Goal: Information Seeking & Learning: Learn about a topic

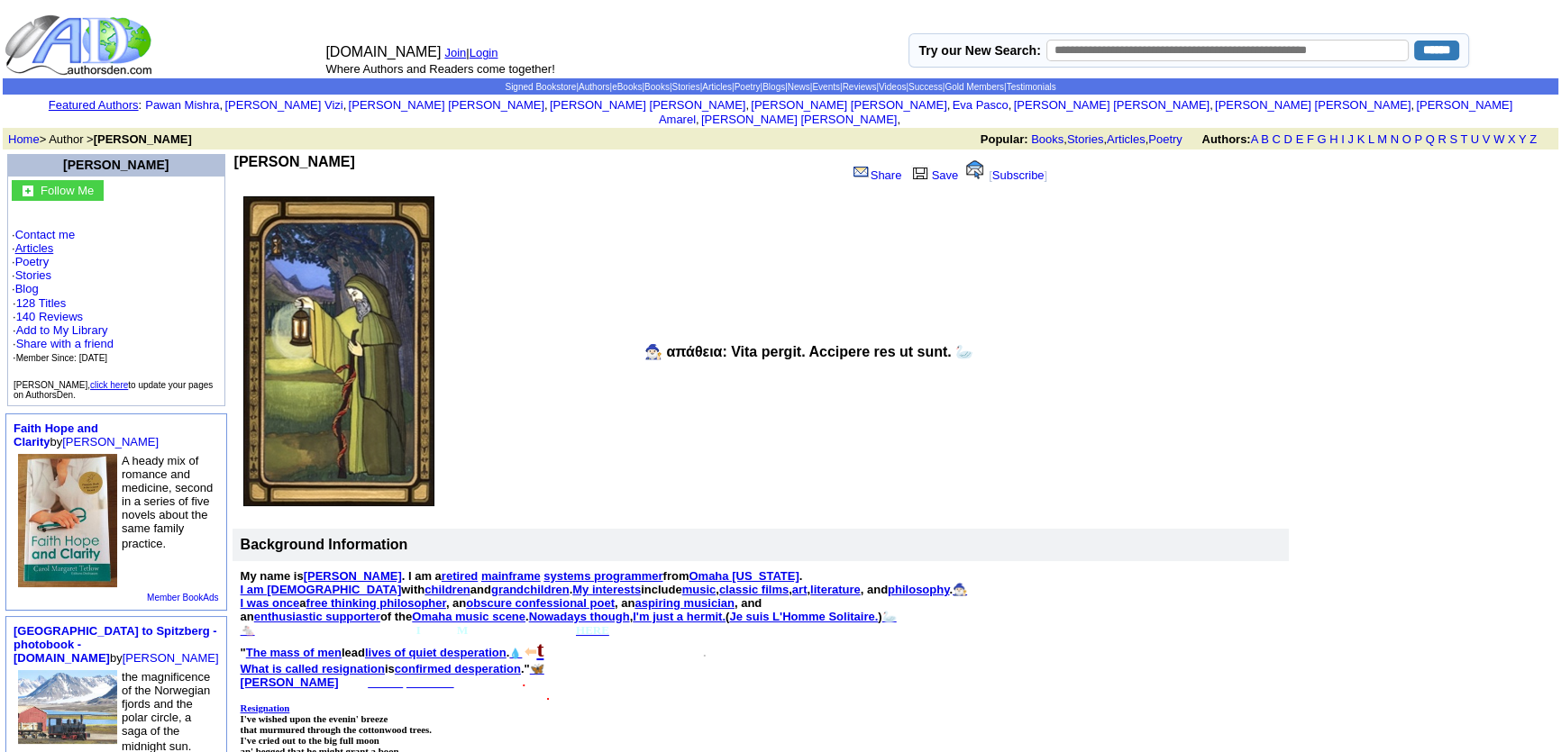
click at [36, 242] on link "Articles" at bounding box center [34, 249] width 39 height 14
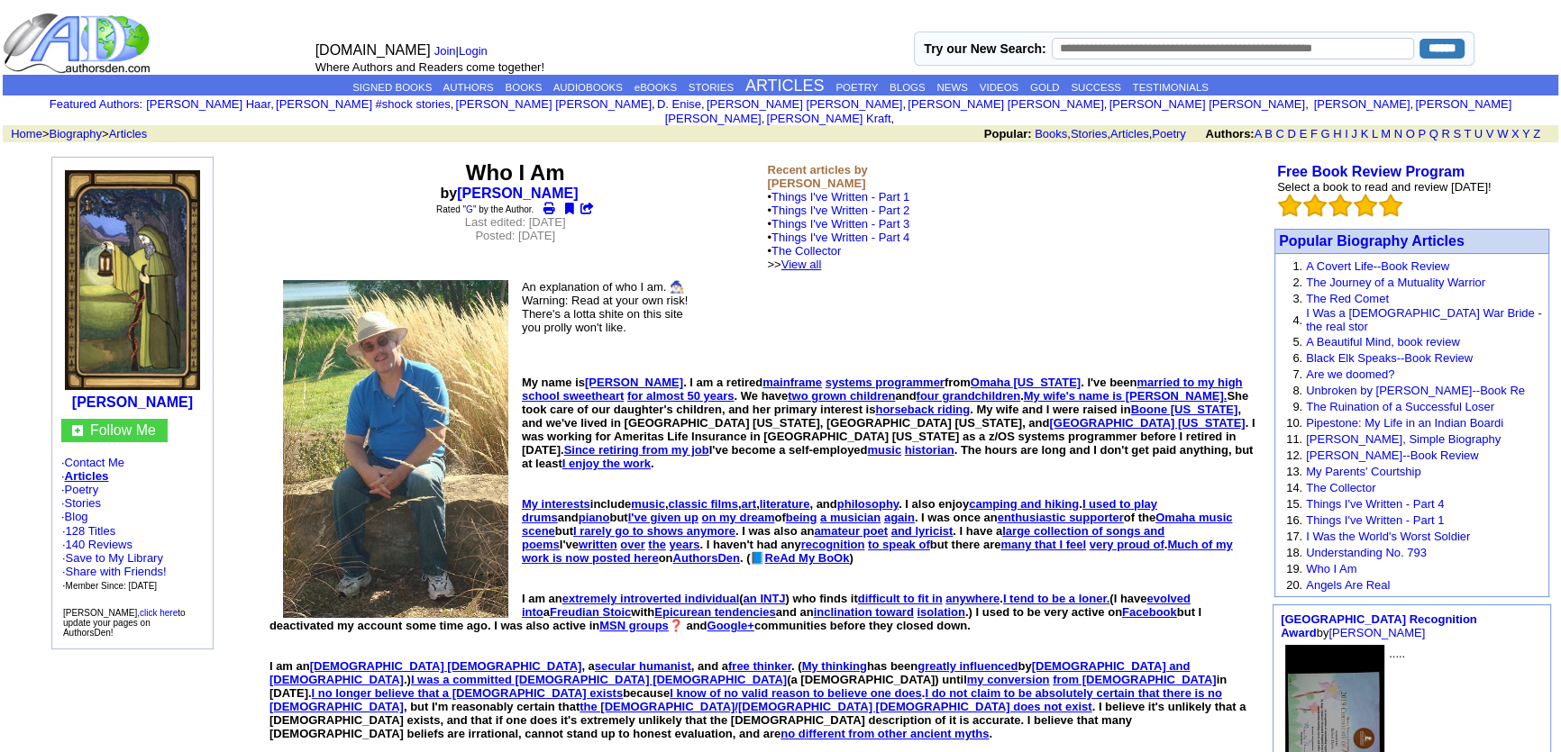
click at [822, 258] on link "View all" at bounding box center [801, 265] width 41 height 14
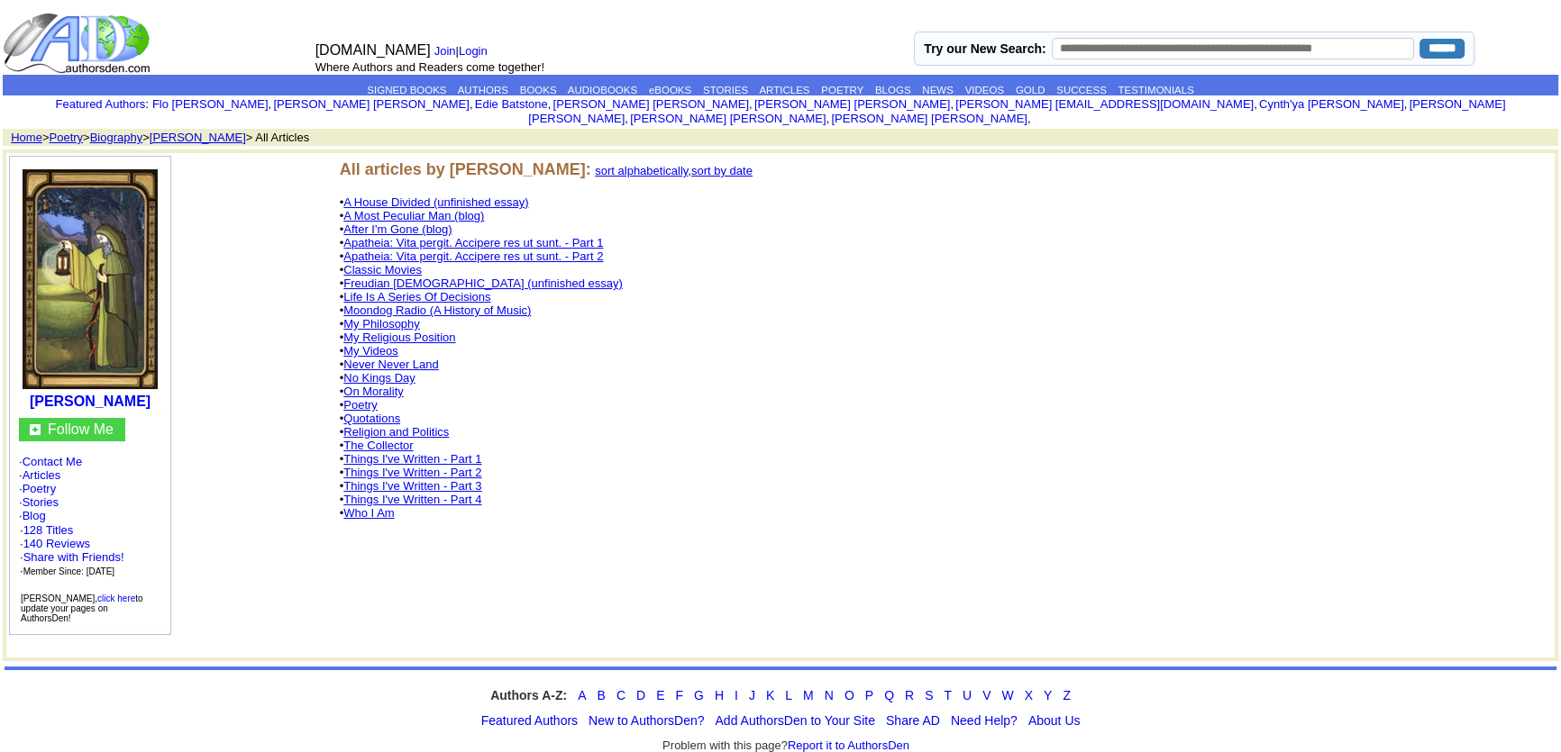
click at [388, 371] on link "No Kings Day" at bounding box center [378, 378] width 71 height 14
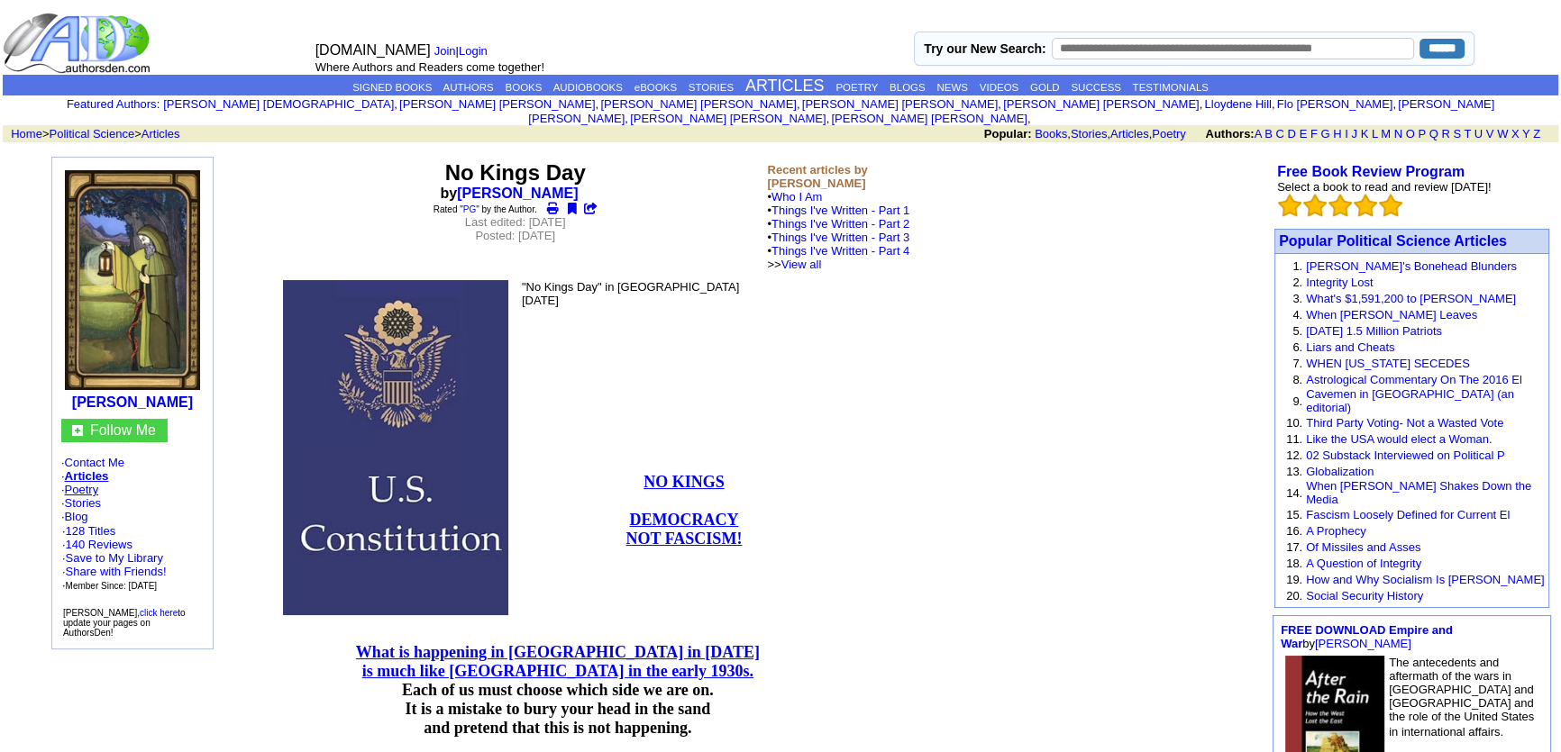
click at [88, 483] on link "Poetry" at bounding box center [82, 490] width 34 height 14
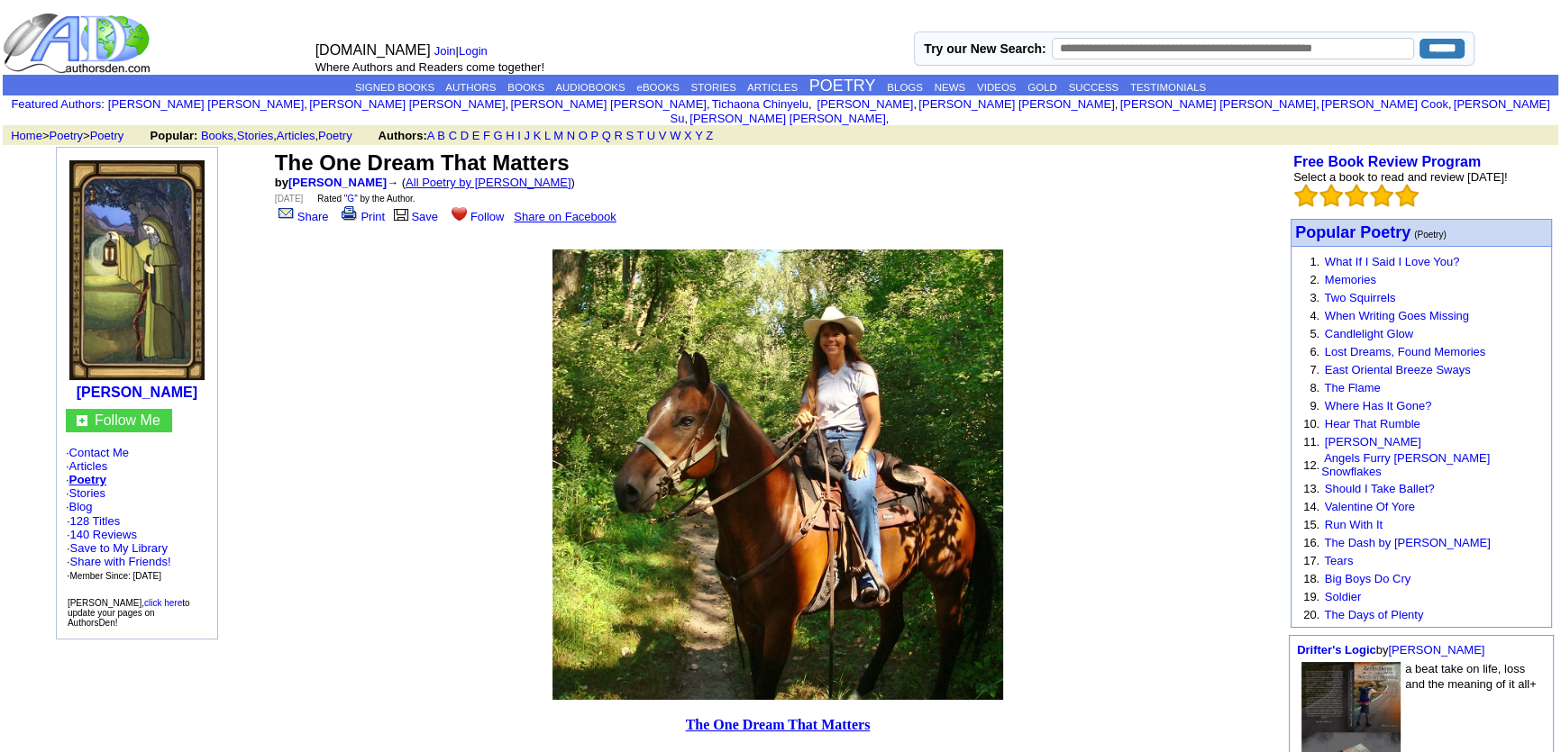
click at [498, 176] on link "All Poetry by [PERSON_NAME]" at bounding box center [489, 183] width 166 height 14
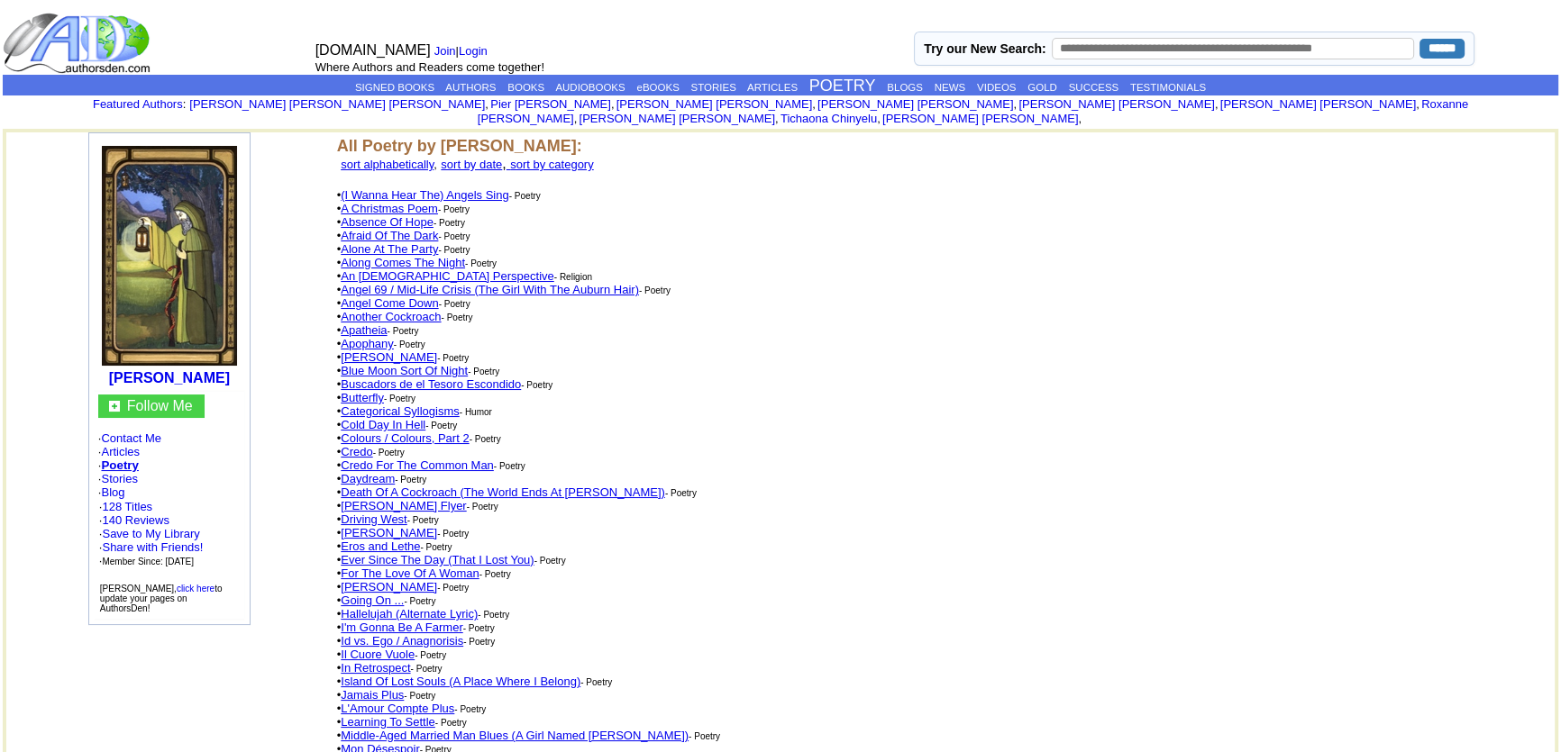
click at [371, 269] on link "An Atheist Perspective" at bounding box center [447, 276] width 213 height 14
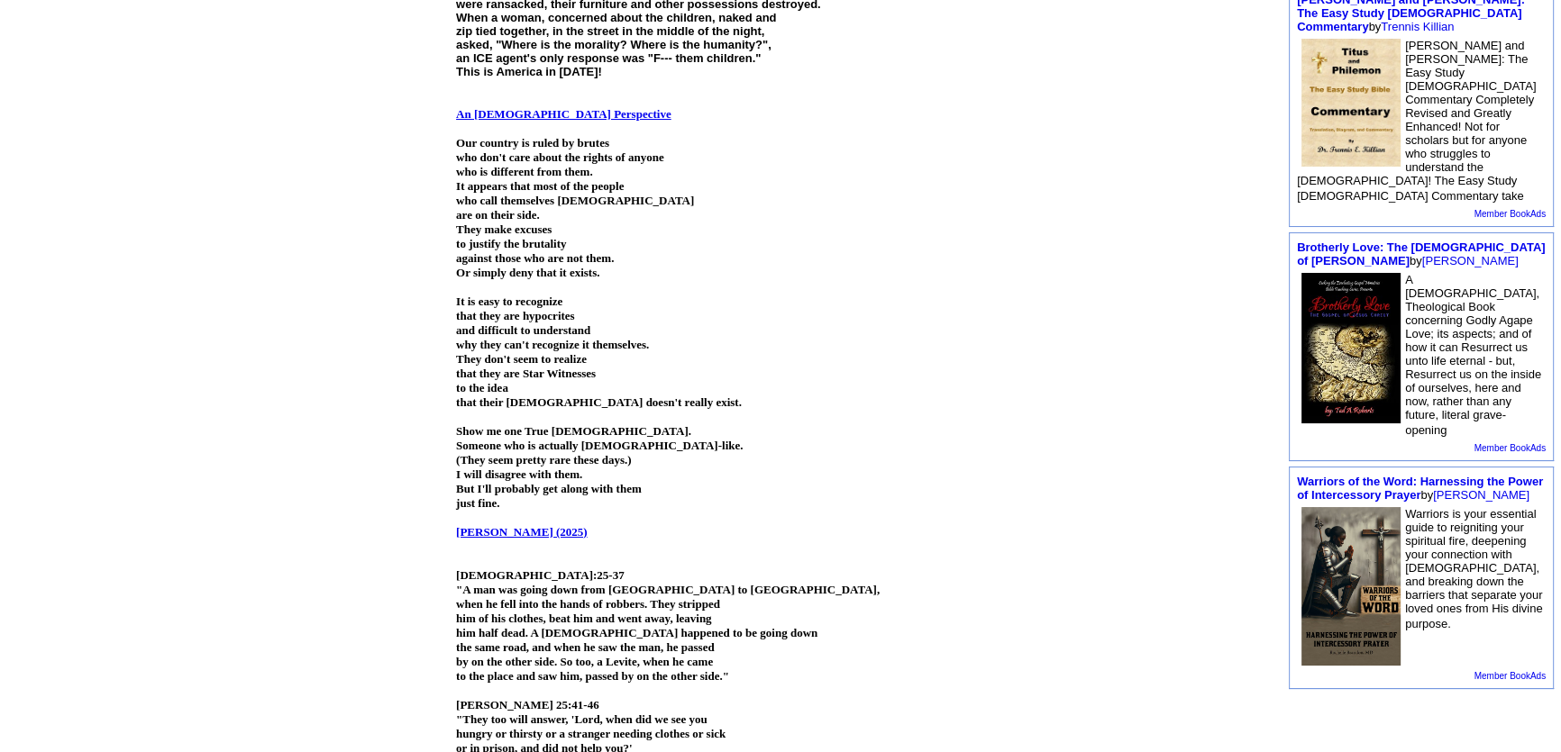
scroll to position [655, 0]
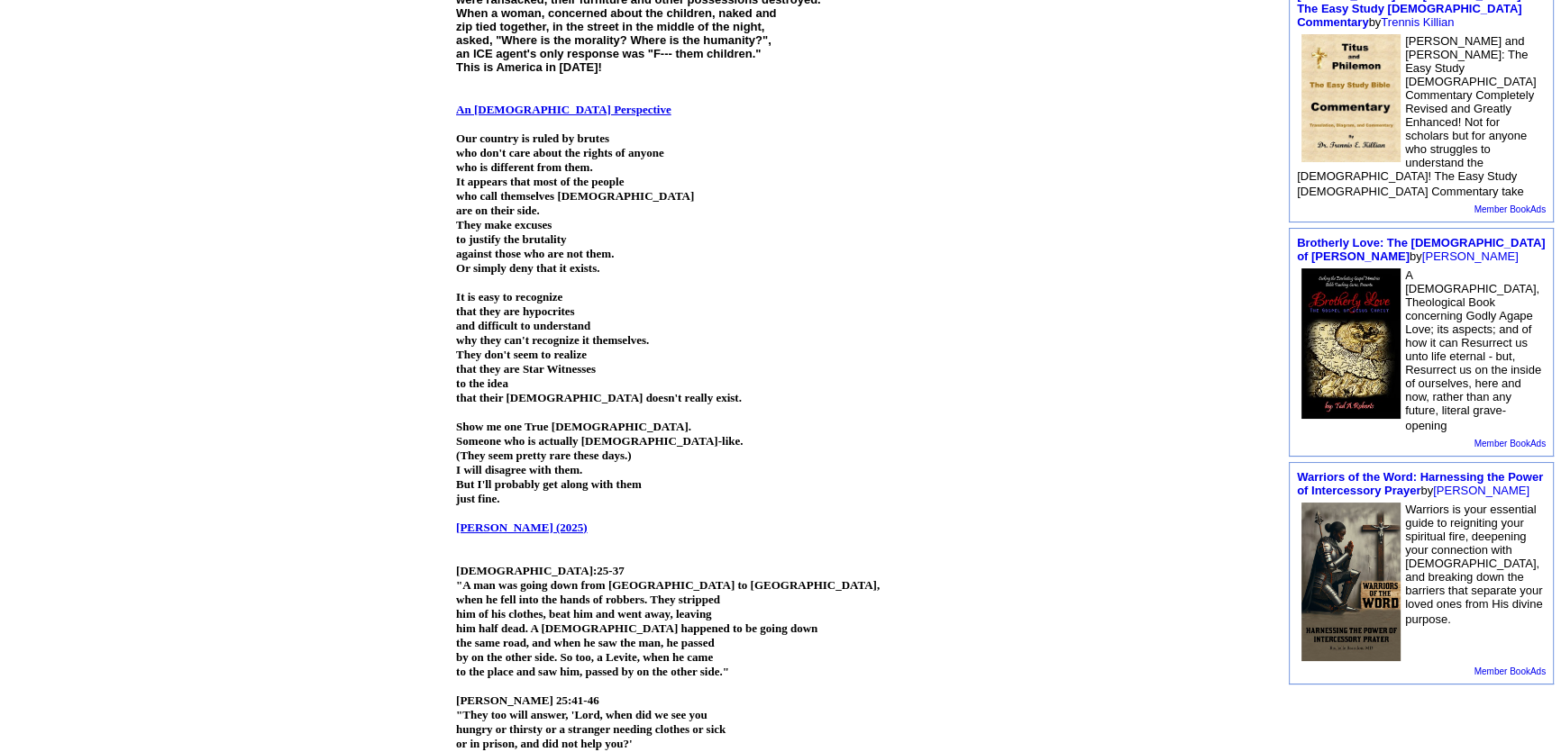
click at [541, 521] on link "[PERSON_NAME] (2025)" at bounding box center [522, 528] width 132 height 14
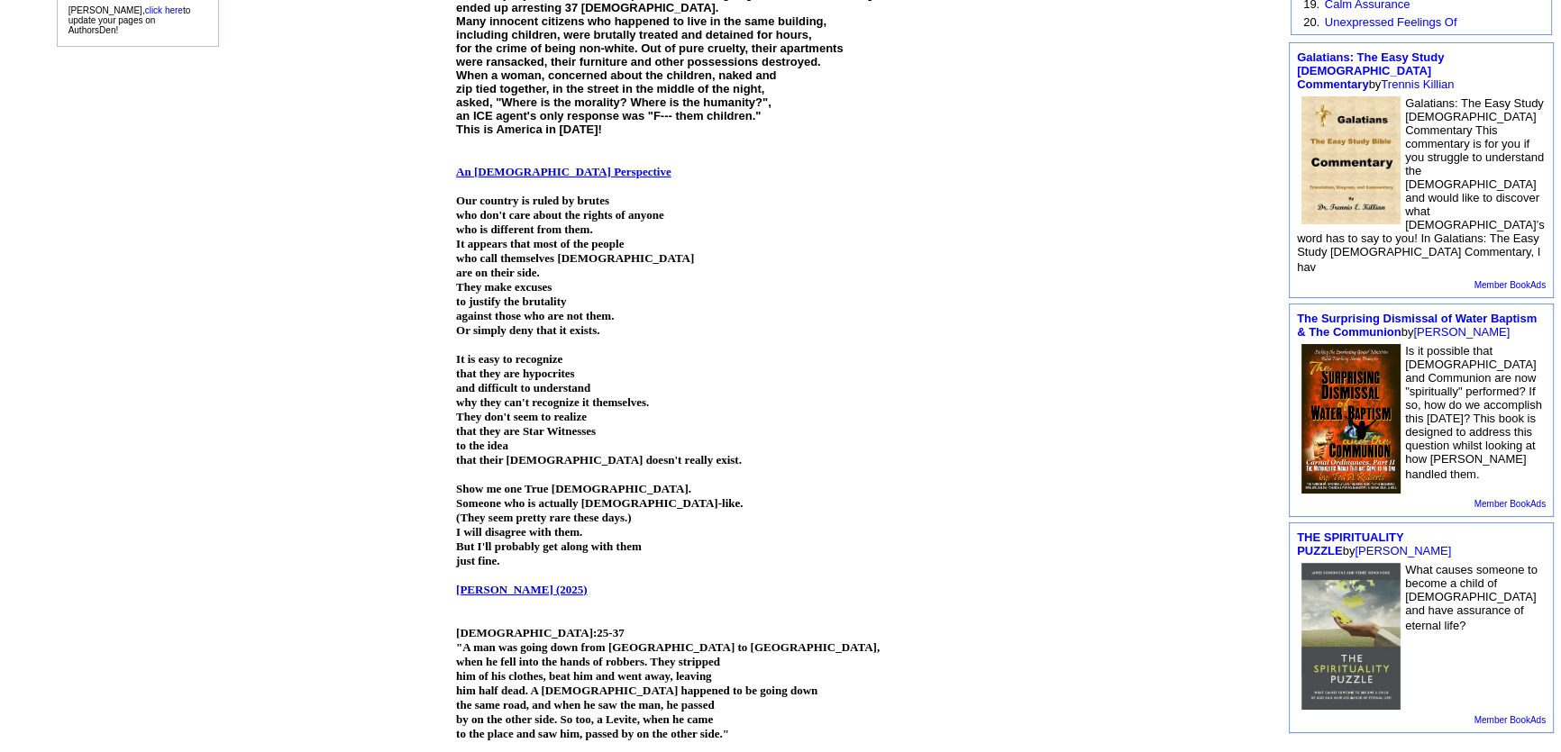
scroll to position [573, 0]
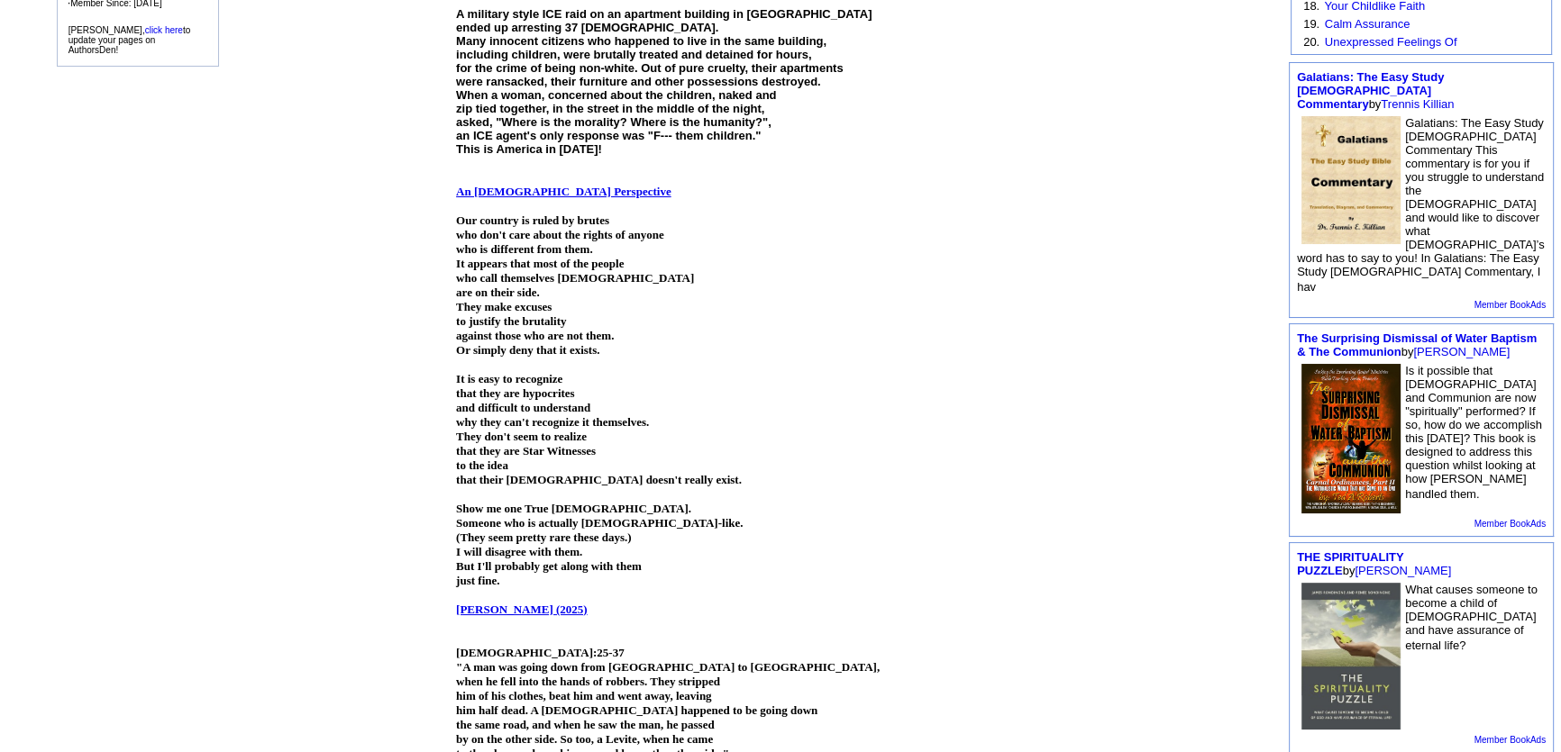
click at [560, 185] on link "An [DEMOGRAPHIC_DATA] Perspective" at bounding box center [563, 192] width 215 height 14
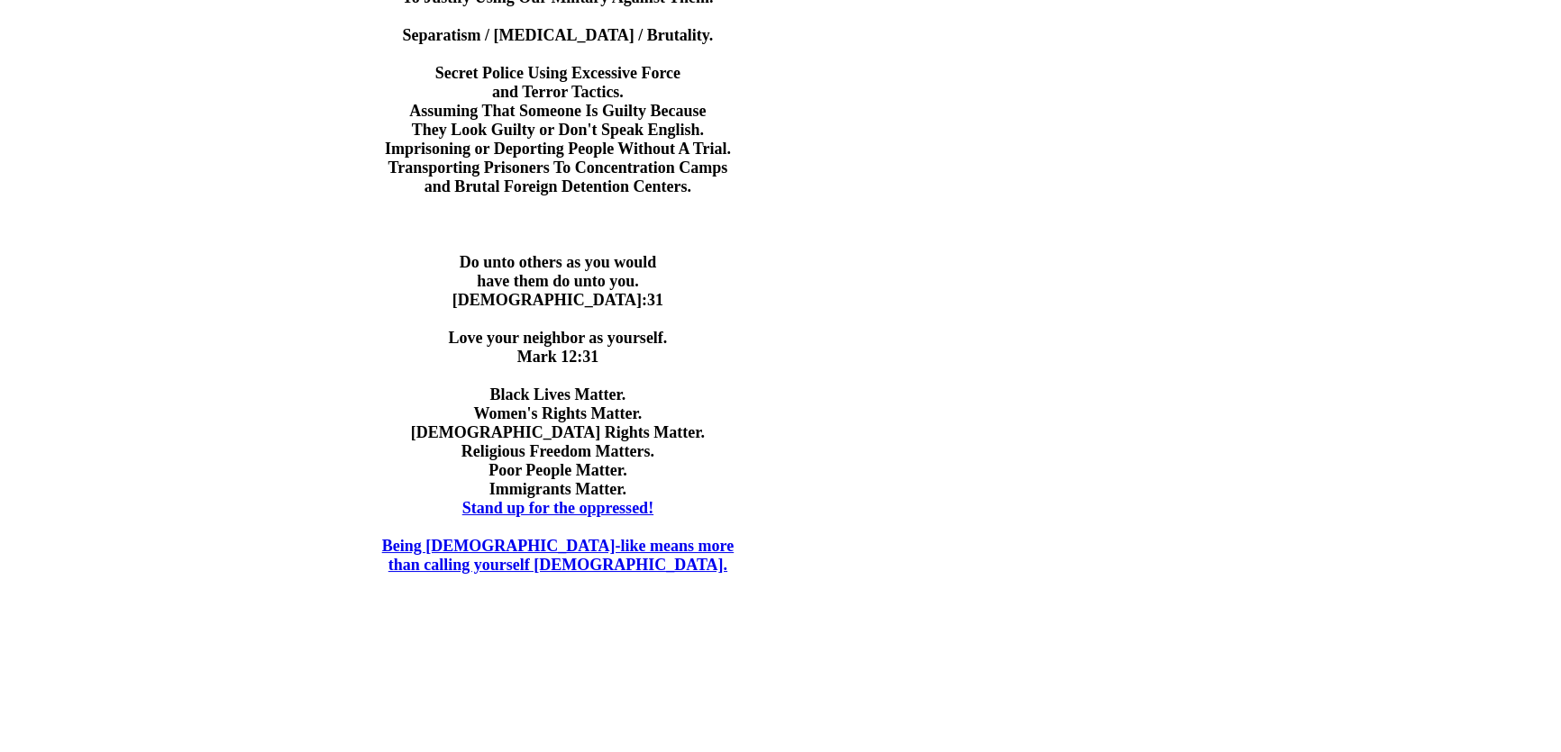
scroll to position [2129, 0]
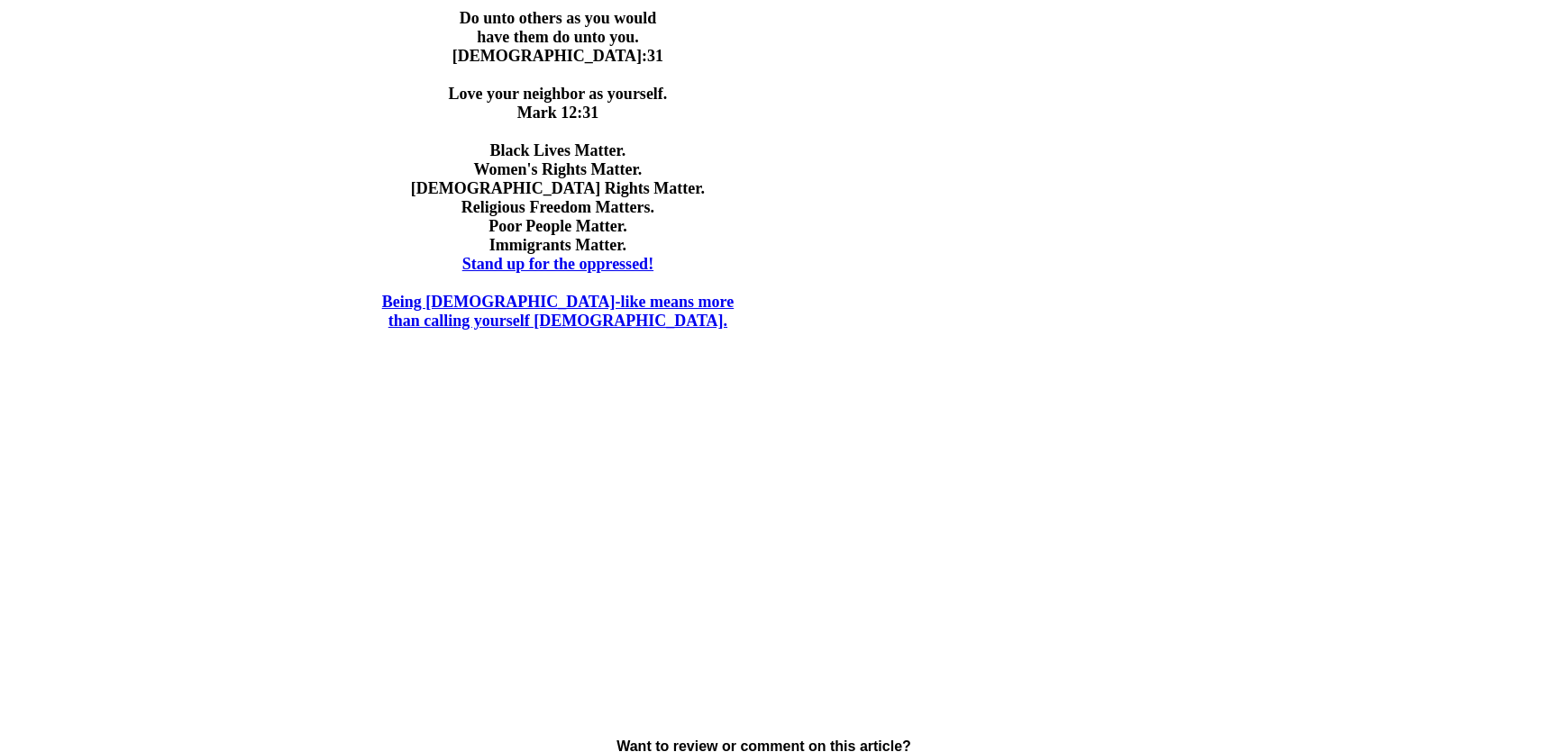
click at [587, 273] on link "Stand up for the oppressed!" at bounding box center [557, 264] width 191 height 18
click at [542, 311] on link "Being Christ-like means more" at bounding box center [557, 302] width 351 height 18
click at [534, 330] on link "than calling yourself Christian." at bounding box center [557, 321] width 339 height 18
click at [650, 330] on link "than calling yourself Christian." at bounding box center [557, 321] width 339 height 18
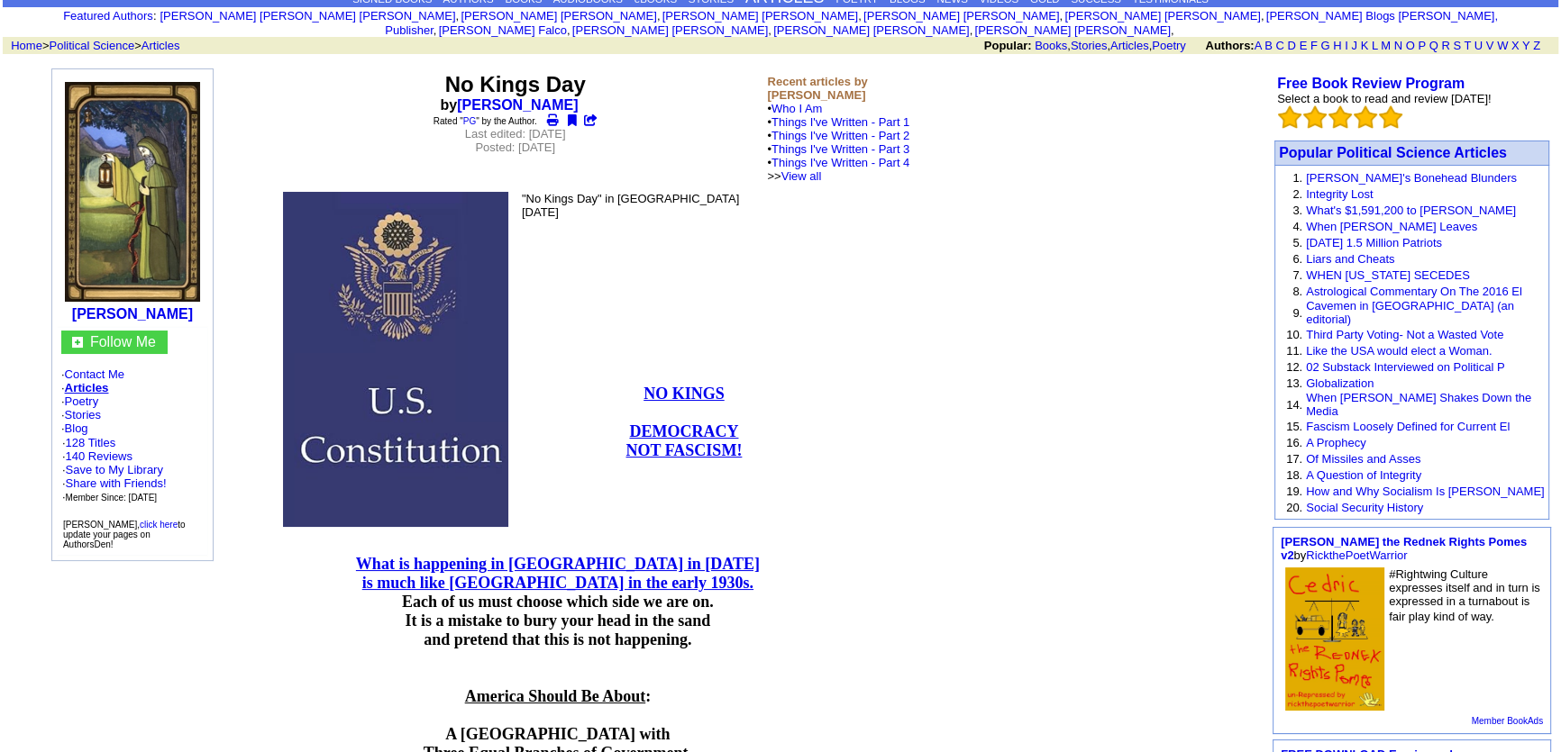
scroll to position [0, 0]
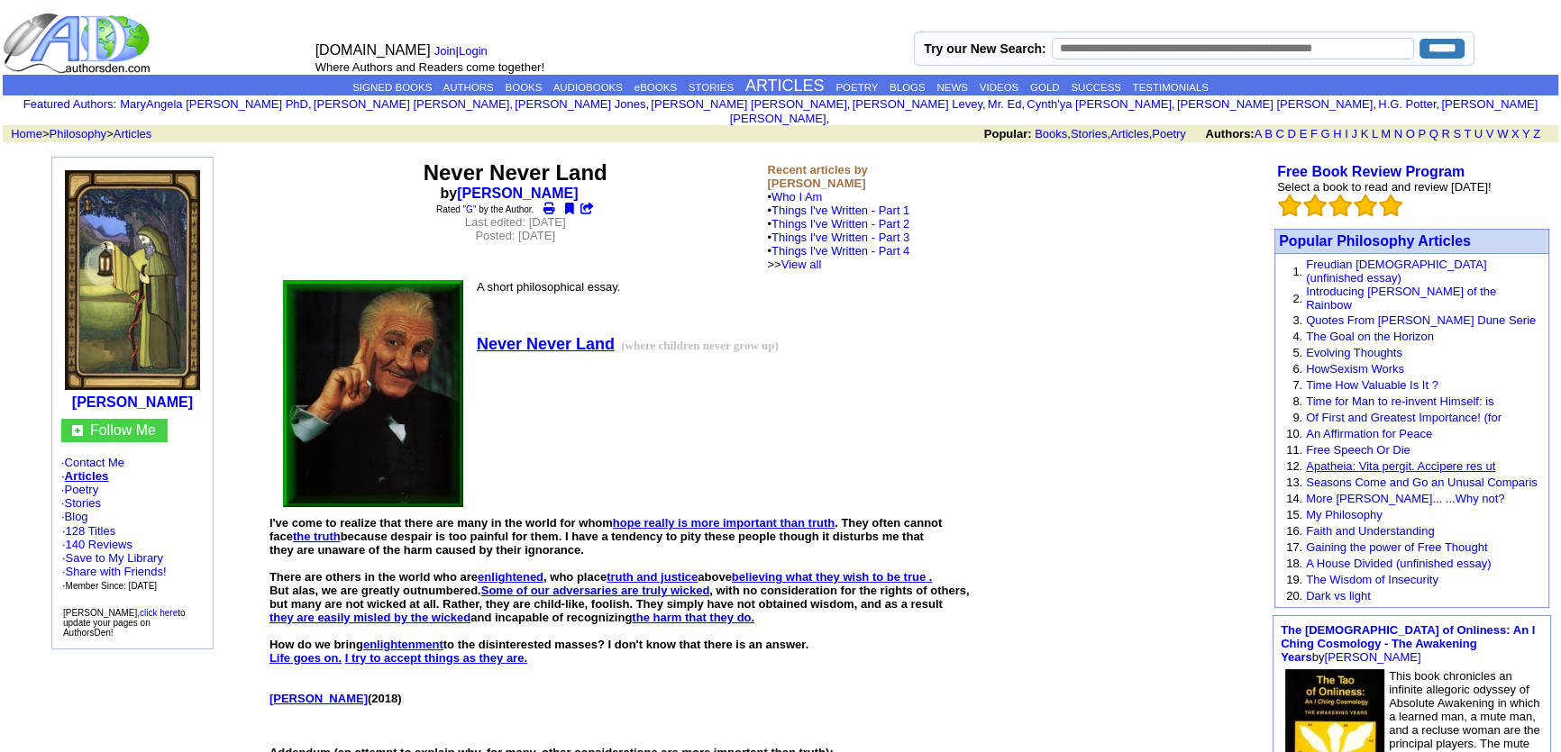
click at [1375, 460] on link "Apatheia: Vita pergit. Accipere res ut" at bounding box center [1400, 467] width 189 height 14
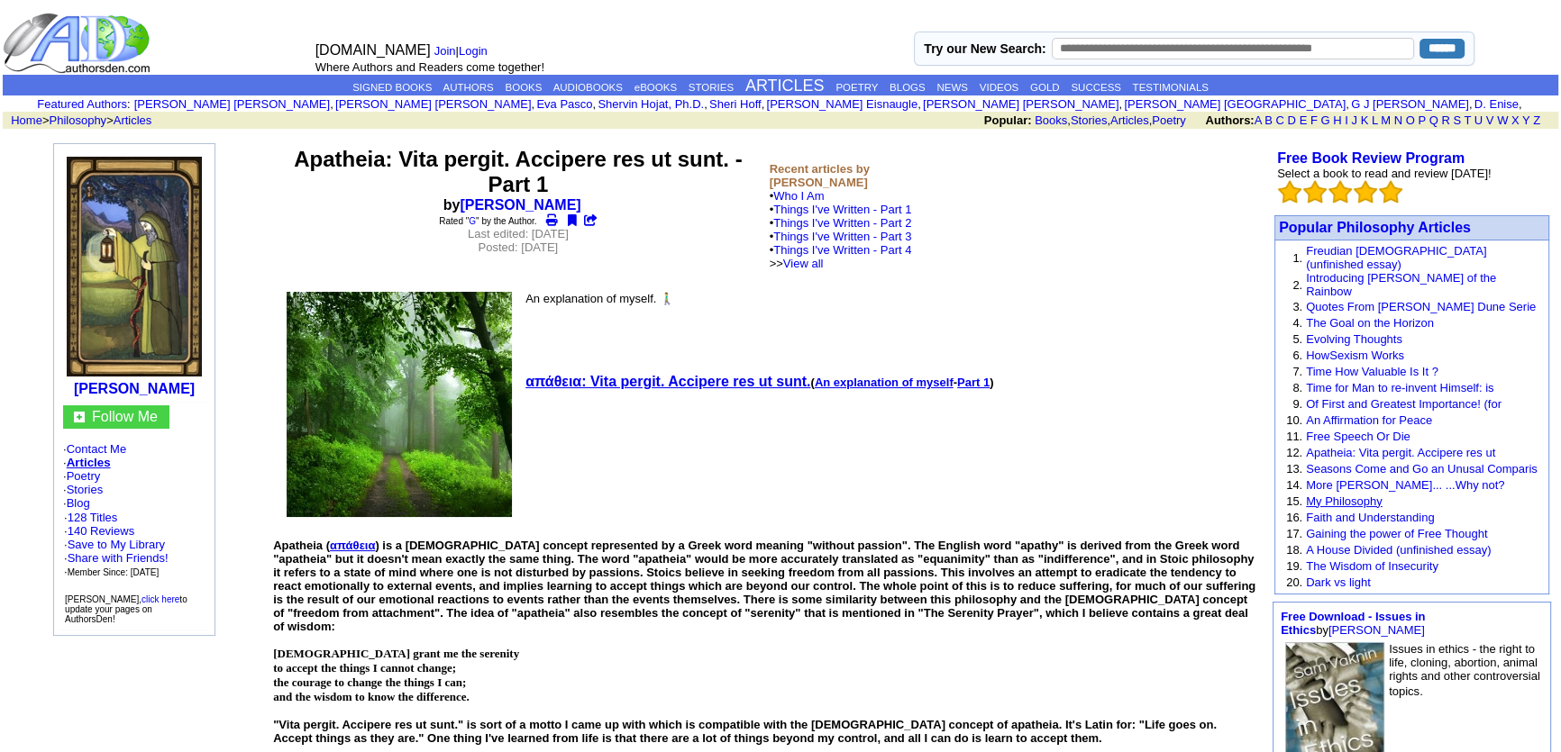
click at [1343, 497] on link "My Philosophy" at bounding box center [1344, 502] width 77 height 14
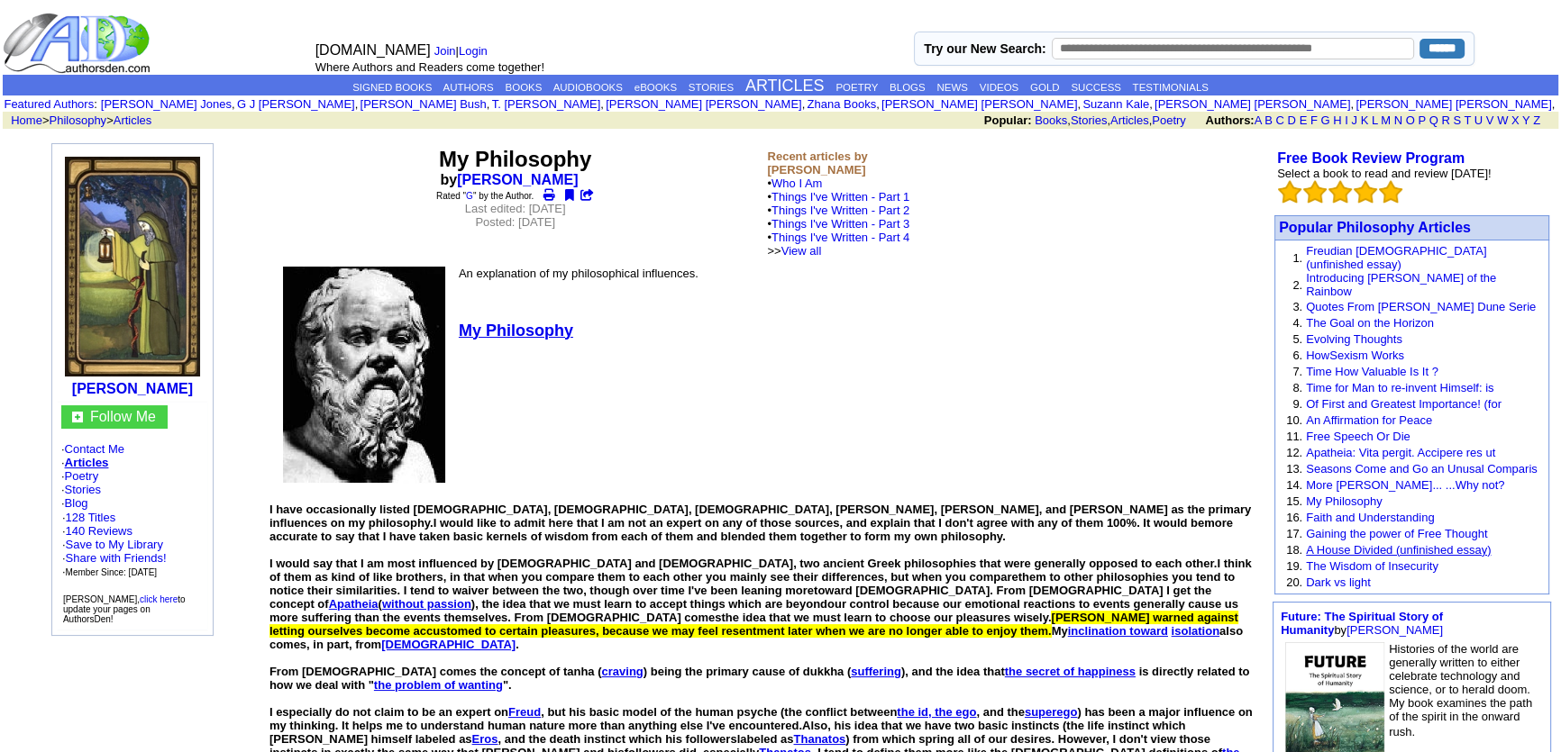
click at [1396, 545] on link "A House Divided (unfinished essay)" at bounding box center [1398, 550] width 185 height 14
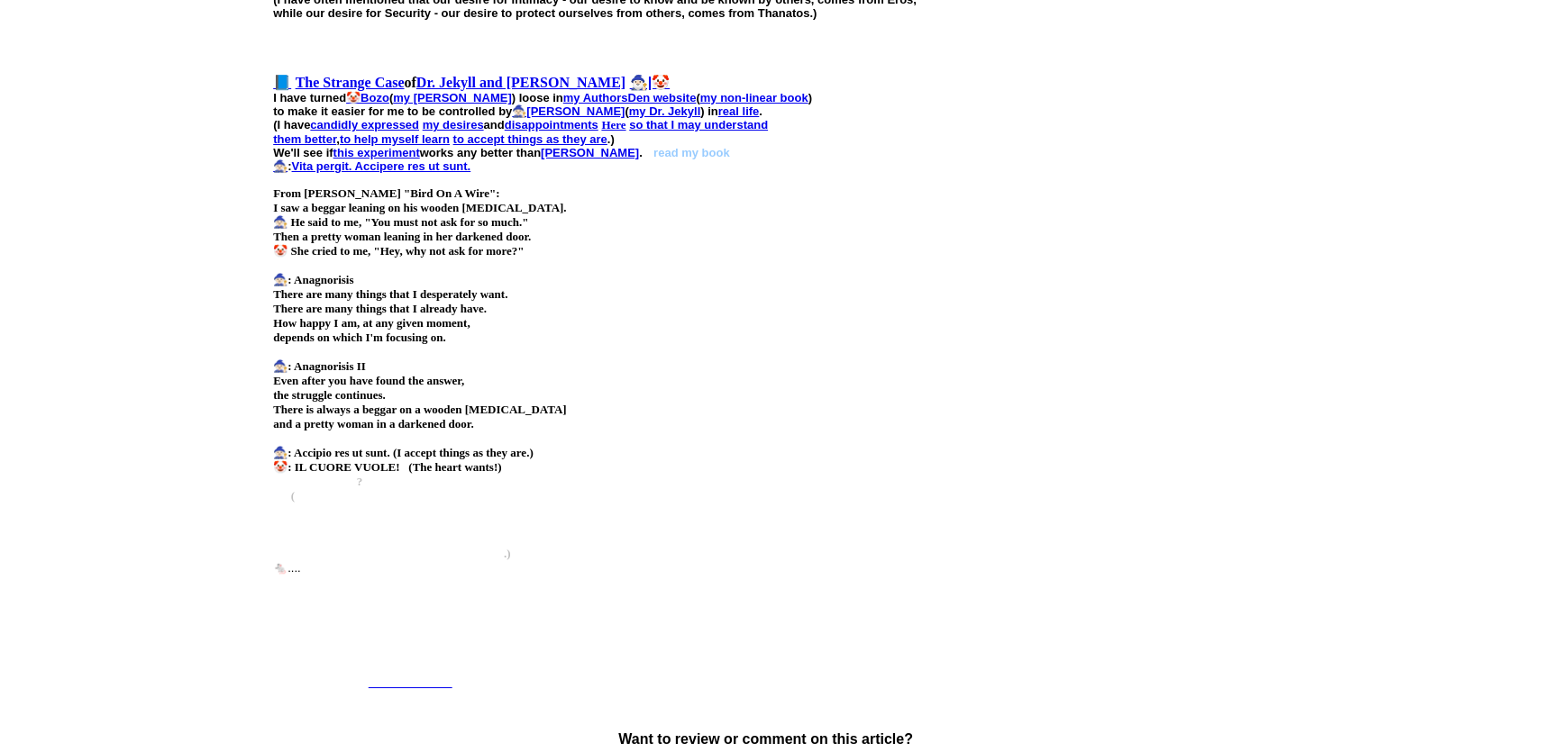
scroll to position [2165, 0]
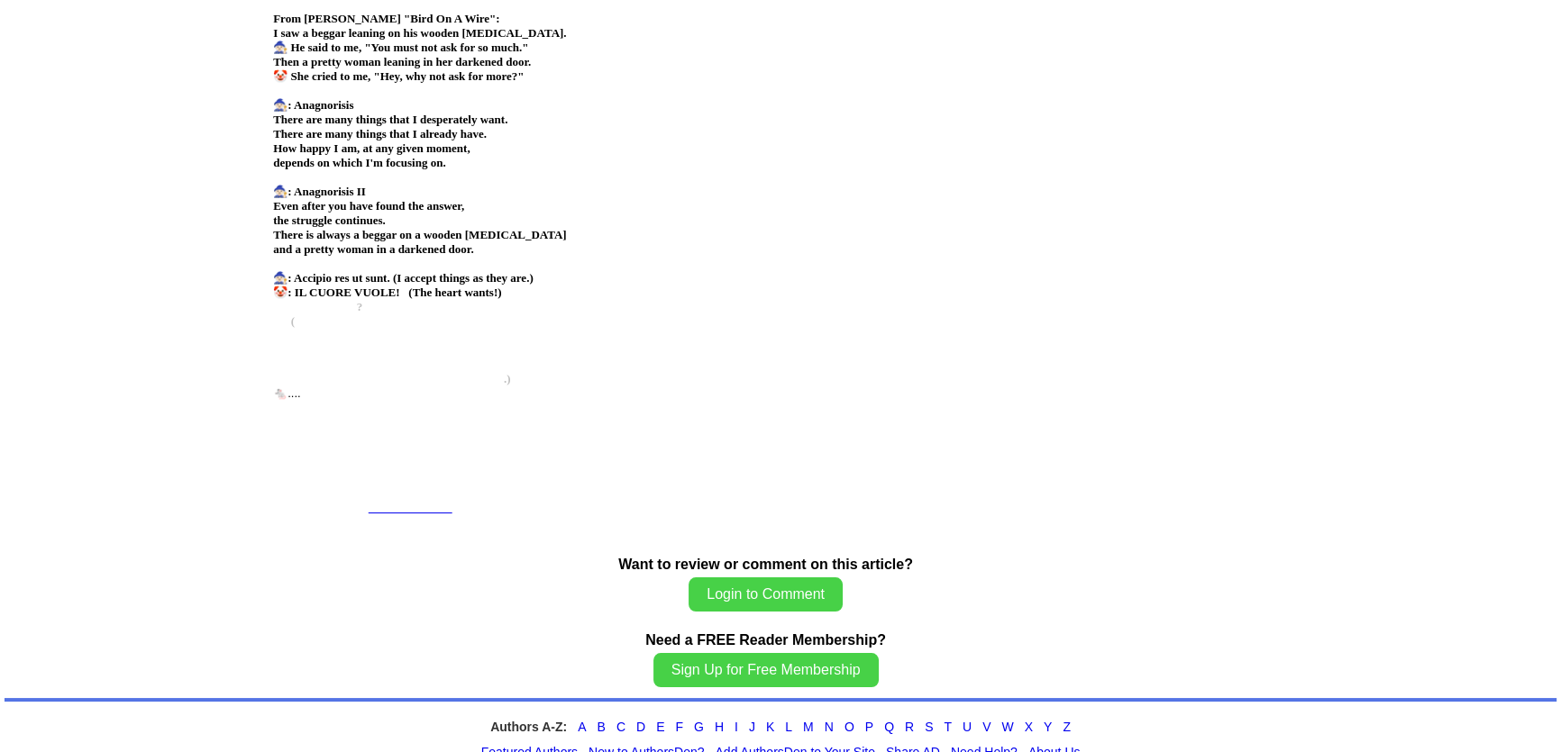
drag, startPoint x: 297, startPoint y: 204, endPoint x: 837, endPoint y: 280, distance: 545.2
click at [837, 280] on div "From Cohen's "Bird On A Wire": I saw a beggar leaning on his wooden crutch. 🧙🏻 …" at bounding box center [765, 271] width 985 height 518
click at [882, 257] on div at bounding box center [765, 264] width 985 height 14
click at [450, 501] on span "all that mattered" at bounding box center [411, 508] width 84 height 14
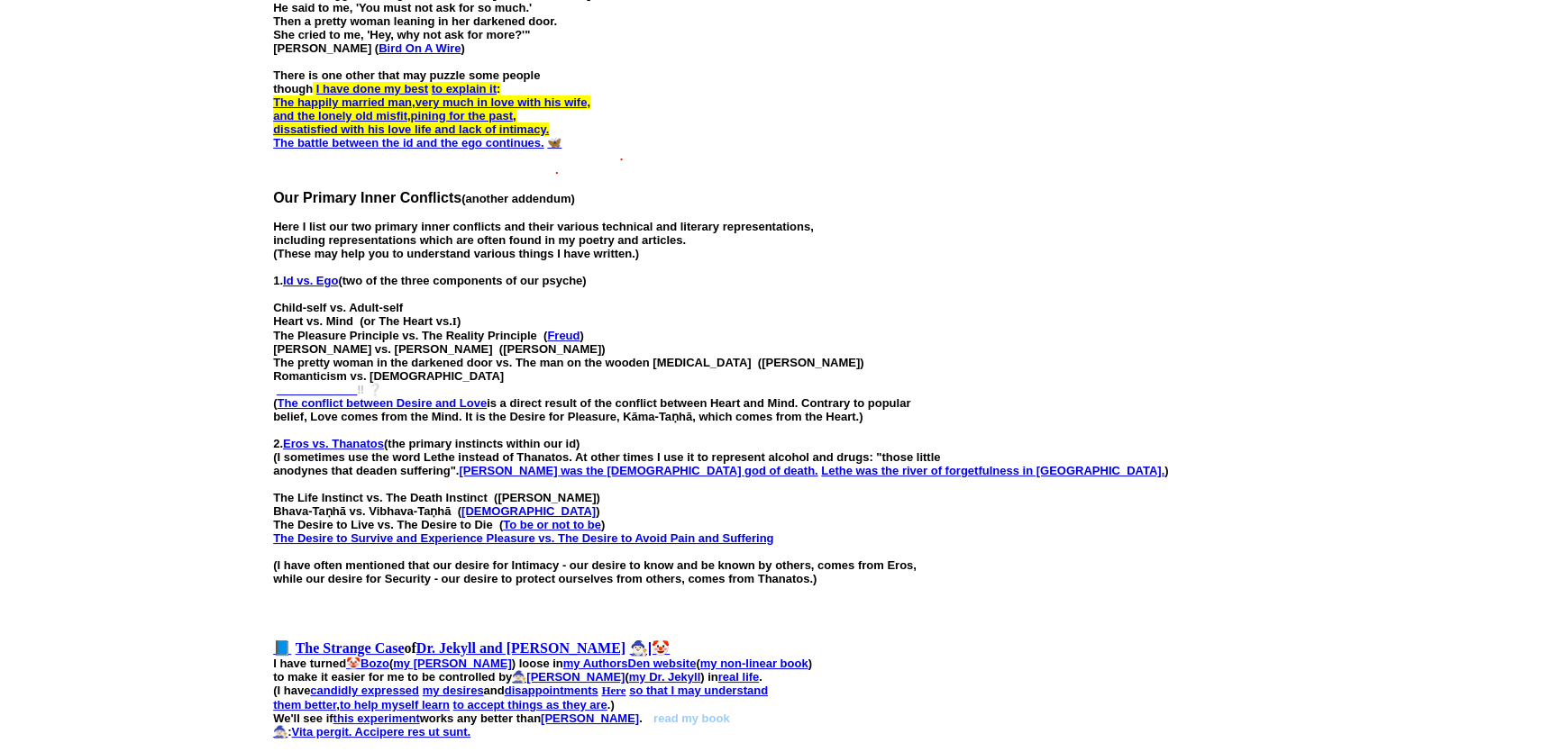
scroll to position [1345, 0]
